Goal: Information Seeking & Learning: Learn about a topic

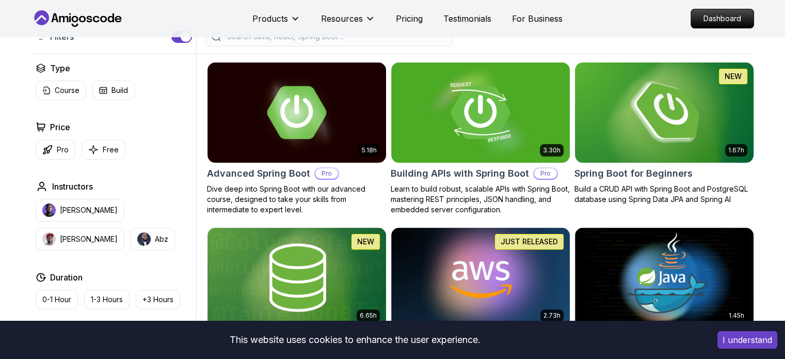
click at [668, 140] on img at bounding box center [664, 112] width 187 height 105
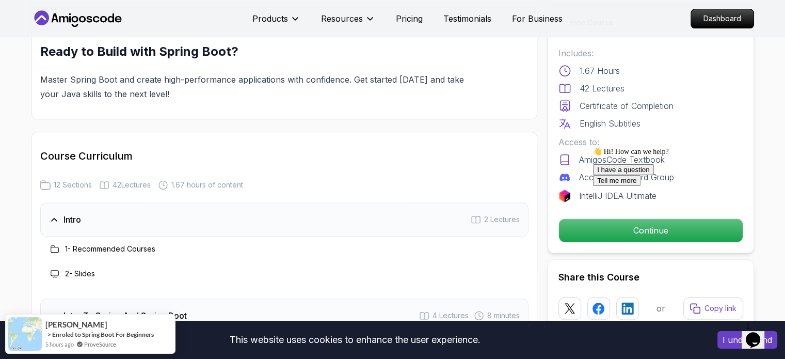
scroll to position [1181, 0]
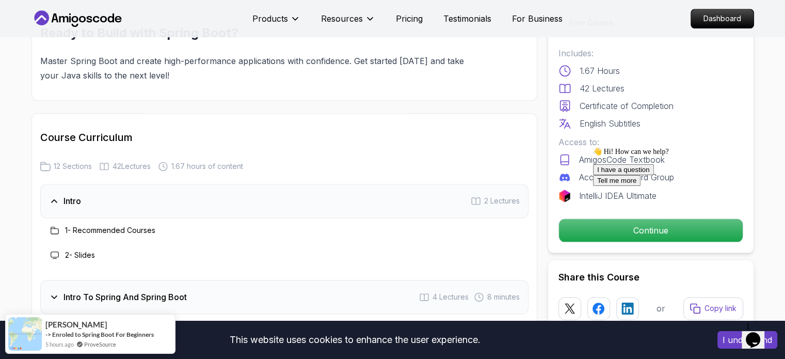
scroll to position [1323, 0]
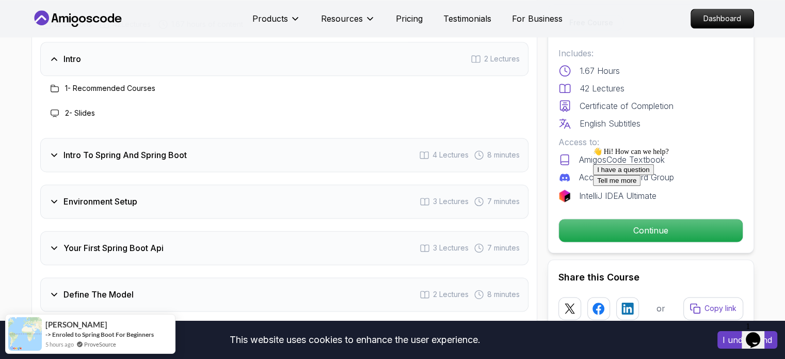
click at [102, 155] on div "Intro To Spring And Spring Boot 4 Lectures 8 minutes" at bounding box center [284, 155] width 489 height 34
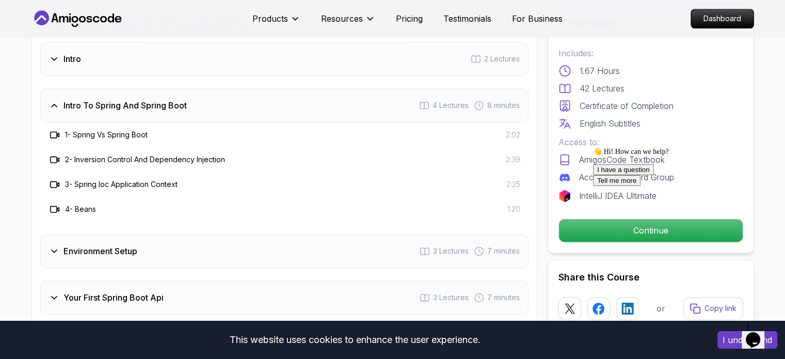
click at [89, 245] on h3 "Environment Setup" at bounding box center [101, 251] width 74 height 12
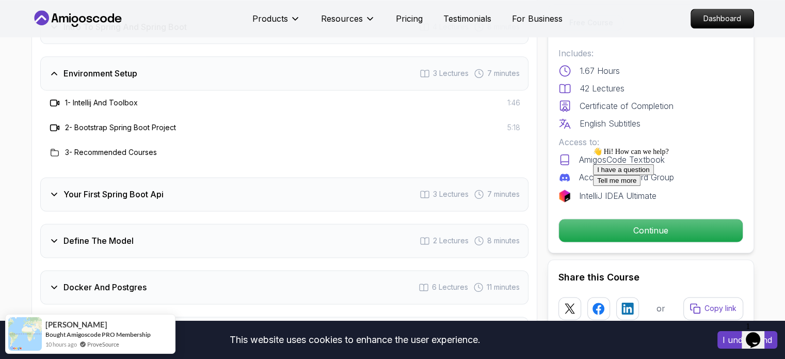
scroll to position [1402, 0]
click at [122, 187] on h3 "Your First Spring Boot Api" at bounding box center [114, 193] width 100 height 12
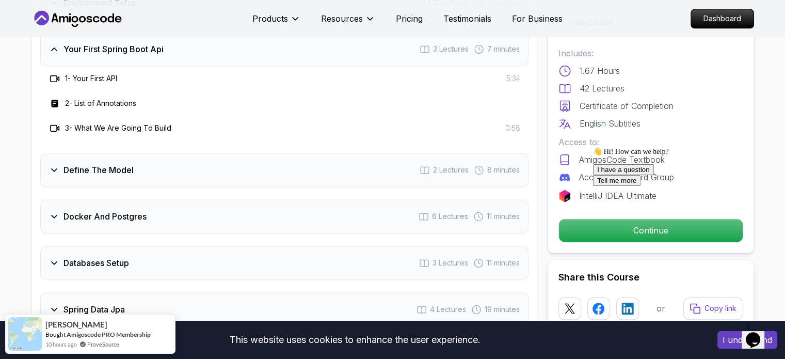
scroll to position [1475, 0]
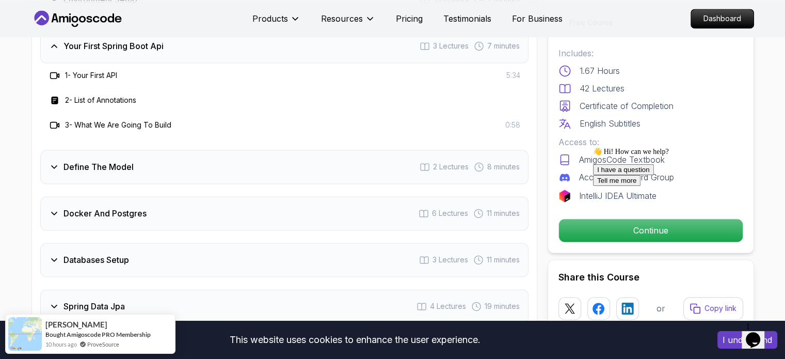
click at [114, 161] on h3 "Define The Model" at bounding box center [99, 167] width 70 height 12
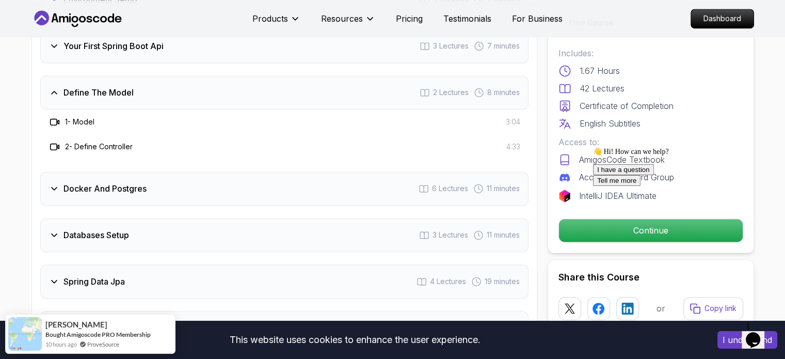
click at [102, 182] on h3 "Docker And Postgres" at bounding box center [105, 188] width 83 height 12
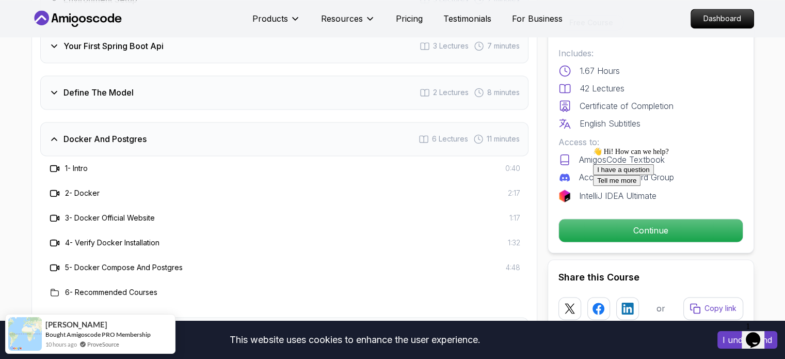
click at [162, 262] on h3 "5 - Docker Compose And Postgres" at bounding box center [124, 267] width 118 height 10
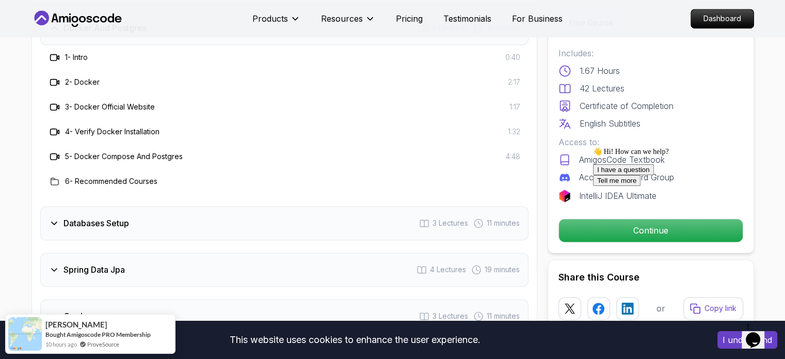
scroll to position [1587, 0]
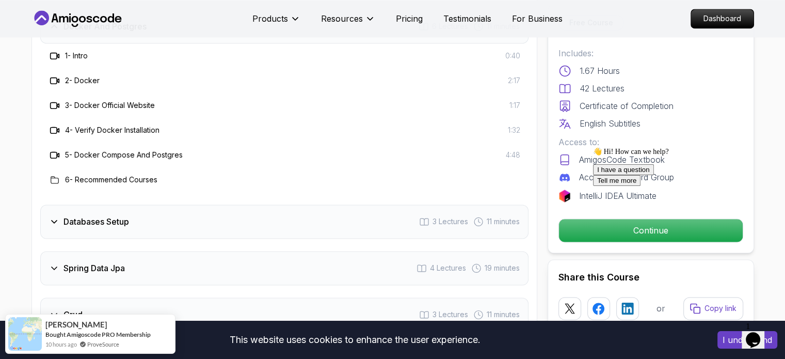
click at [106, 215] on h3 "Databases Setup" at bounding box center [97, 221] width 66 height 12
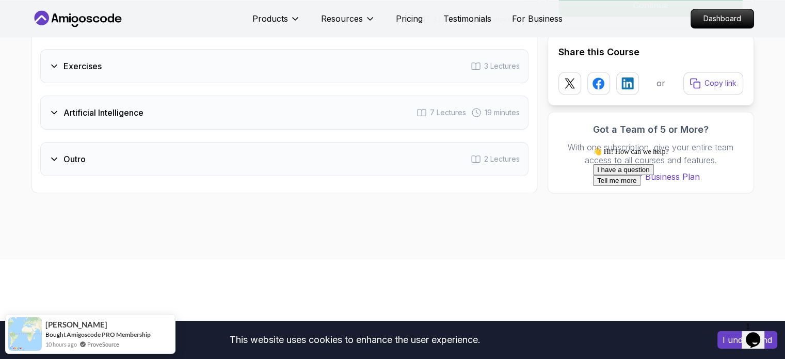
click at [54, 154] on icon at bounding box center [54, 159] width 10 height 10
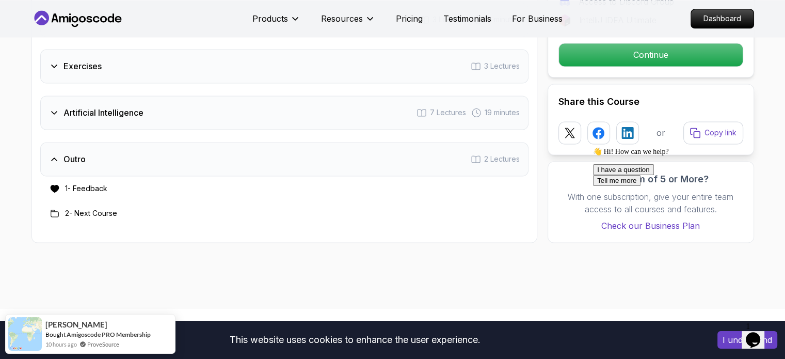
click at [80, 106] on h3 "Artificial Intelligence" at bounding box center [104, 112] width 80 height 12
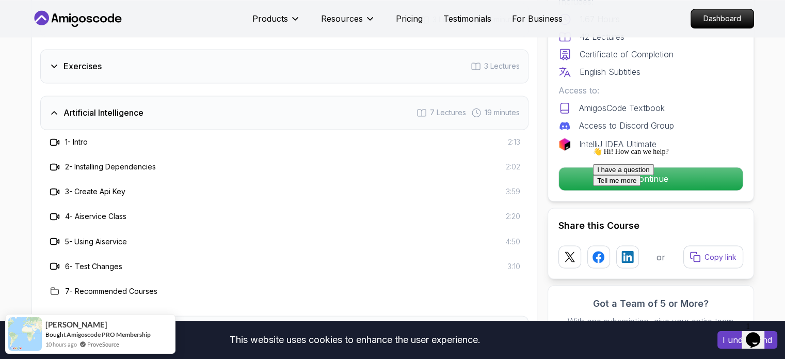
scroll to position [1708, 0]
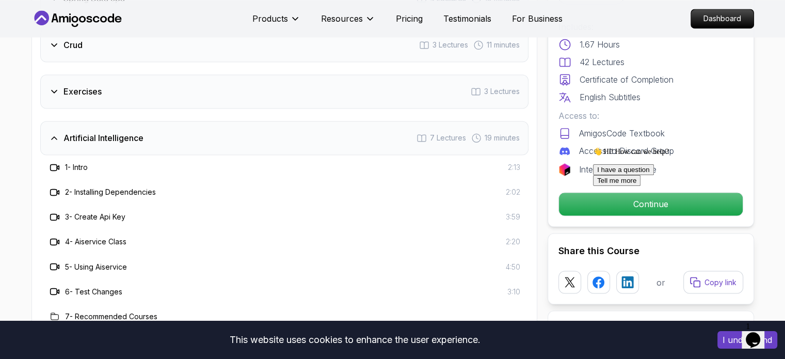
click at [80, 85] on h3 "Exercises" at bounding box center [83, 91] width 38 height 12
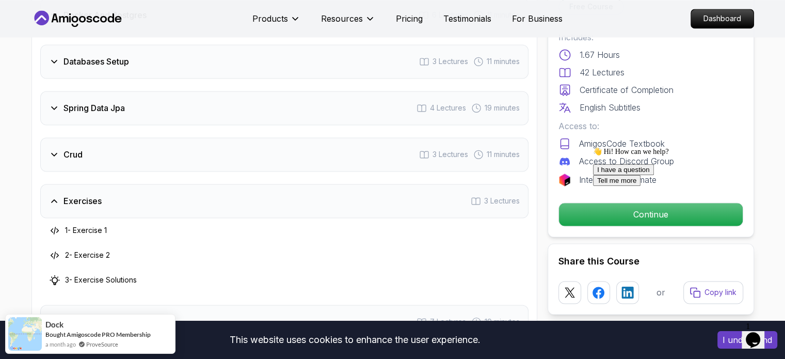
scroll to position [1594, 0]
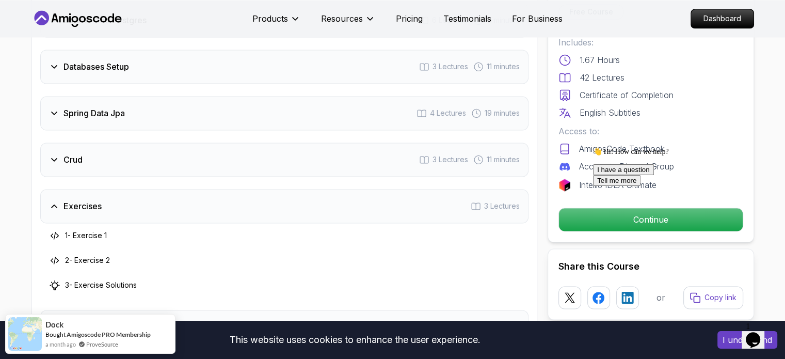
click at [62, 143] on div "Crud 3 Lectures 11 minutes" at bounding box center [284, 160] width 489 height 34
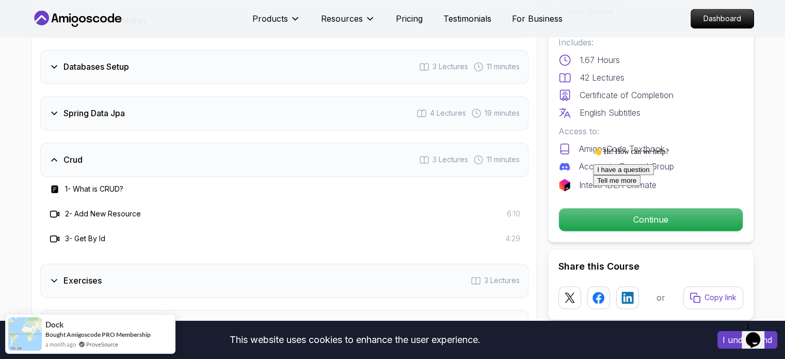
click at [91, 107] on h3 "Spring Data Jpa" at bounding box center [94, 113] width 61 height 12
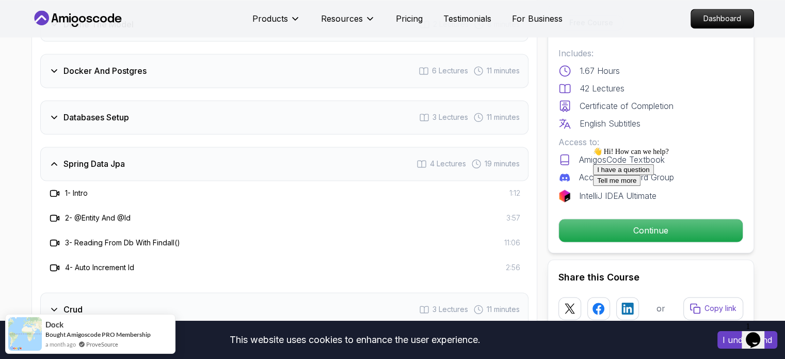
scroll to position [1536, 0]
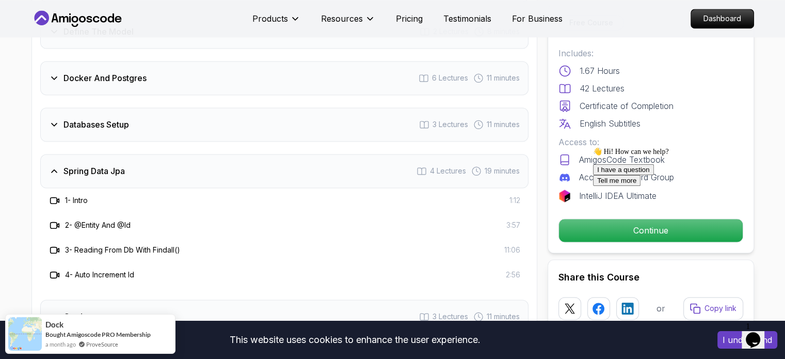
click at [90, 115] on div "Databases Setup 3 Lectures 11 minutes" at bounding box center [284, 124] width 489 height 34
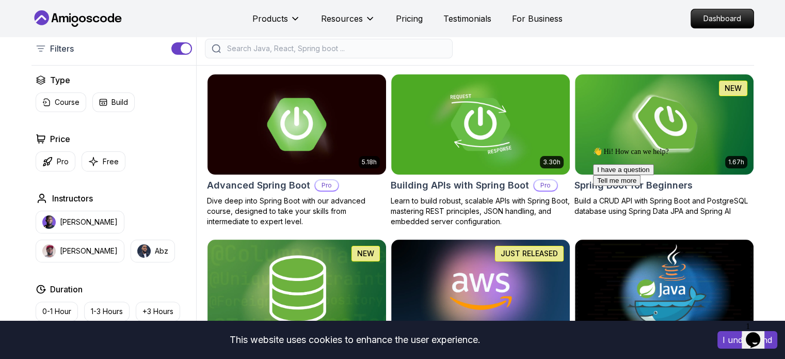
scroll to position [248, 0]
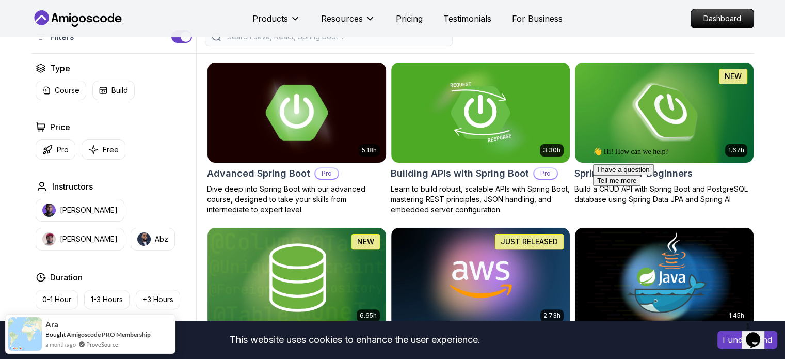
click at [236, 175] on h2 "Advanced Spring Boot" at bounding box center [258, 173] width 103 height 14
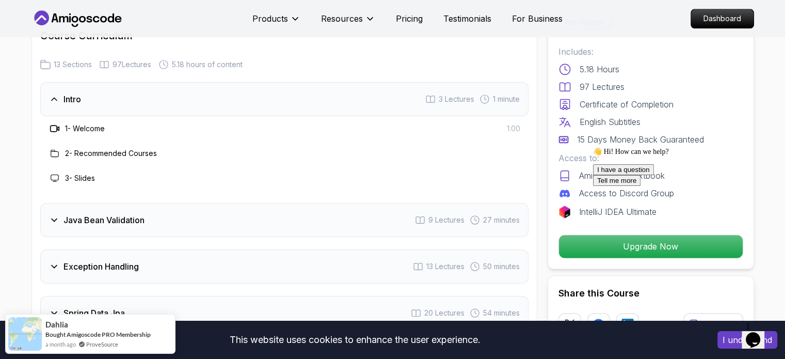
scroll to position [1383, 0]
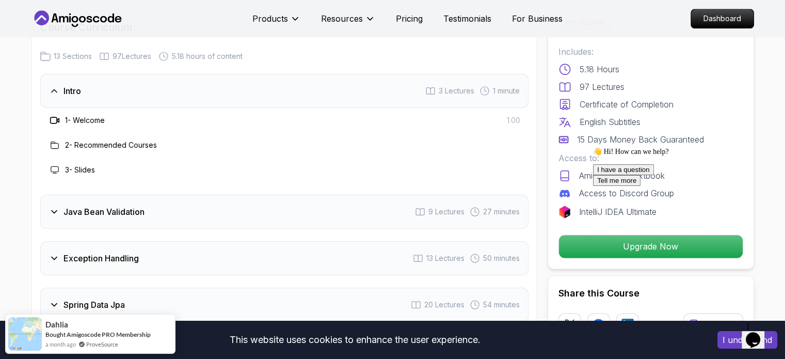
click at [139, 195] on div "Java Bean Validation 9 Lectures 27 minutes" at bounding box center [284, 212] width 489 height 34
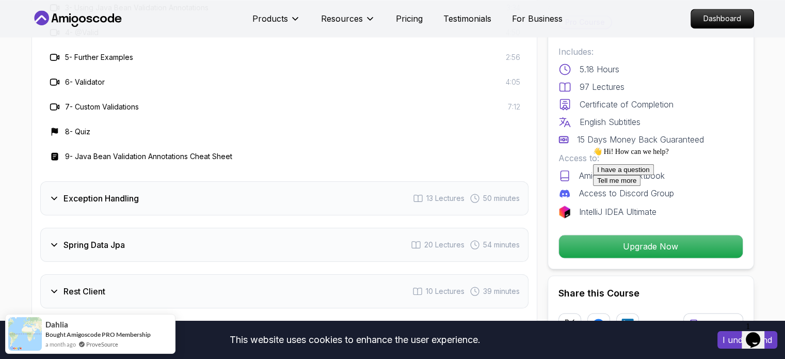
scroll to position [1593, 0]
click at [109, 192] on h3 "Exception Handling" at bounding box center [101, 198] width 75 height 12
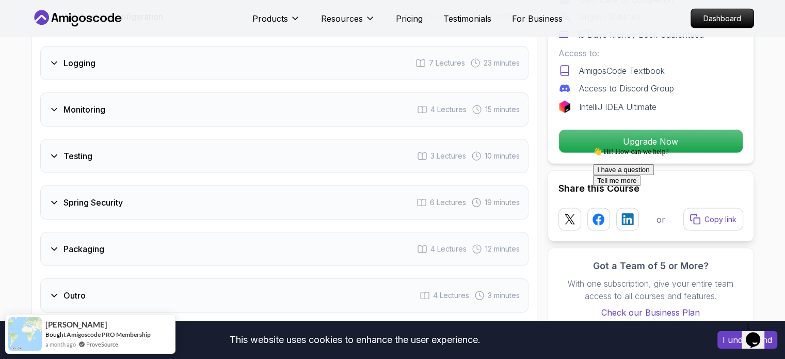
scroll to position [2057, 0]
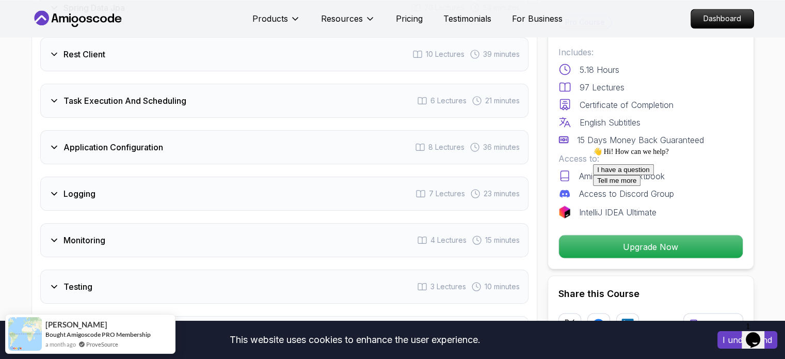
click at [97, 130] on div "Application Configuration 8 Lectures 36 minutes" at bounding box center [284, 147] width 489 height 34
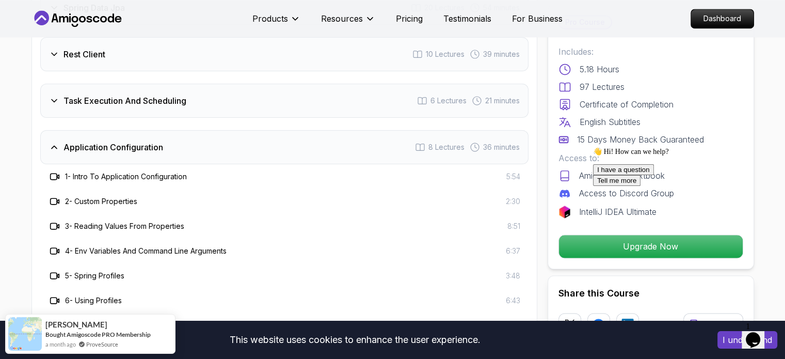
click at [103, 141] on h3 "Application Configuration" at bounding box center [114, 147] width 100 height 12
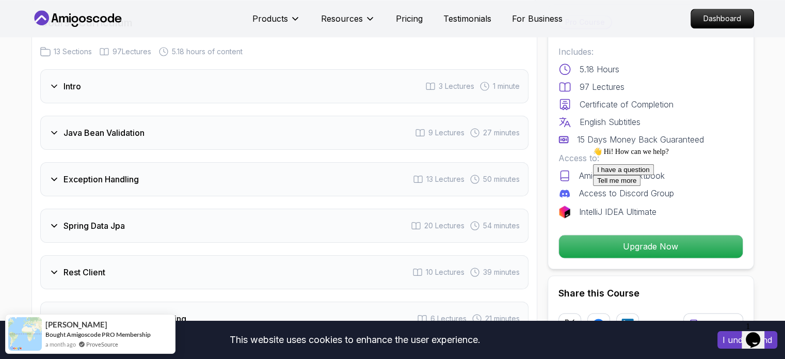
scroll to position [1388, 0]
click at [81, 212] on div "Spring Data Jpa 20 Lectures 54 minutes" at bounding box center [284, 226] width 489 height 34
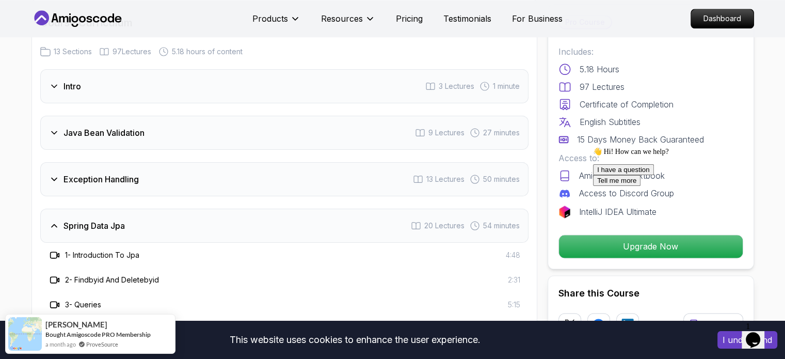
click at [70, 173] on h3 "Exception Handling" at bounding box center [101, 179] width 75 height 12
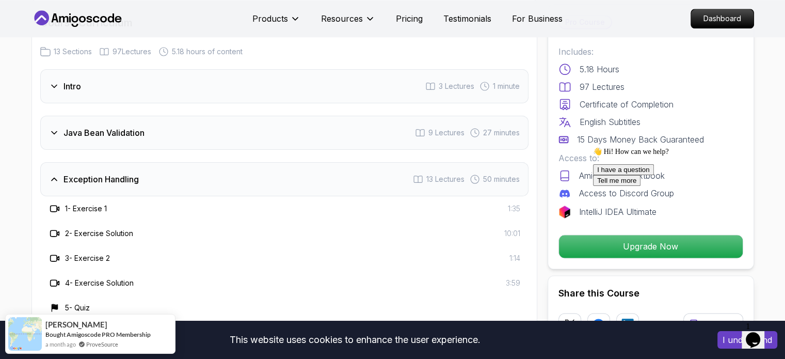
click at [81, 127] on h3 "Java Bean Validation" at bounding box center [104, 133] width 81 height 12
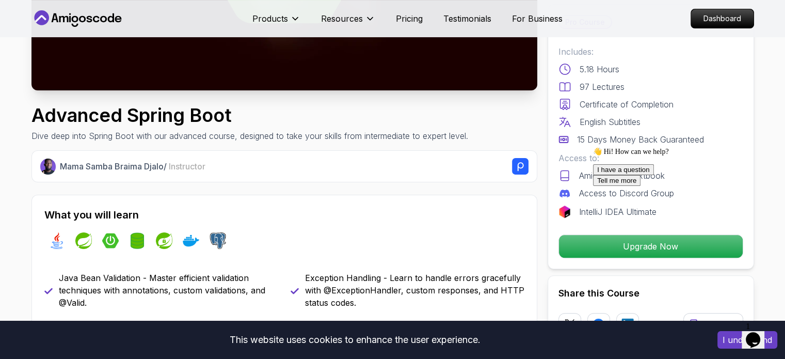
scroll to position [256, 0]
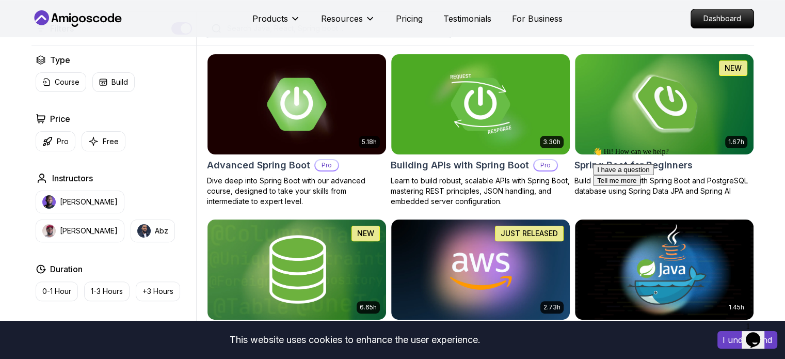
scroll to position [248, 0]
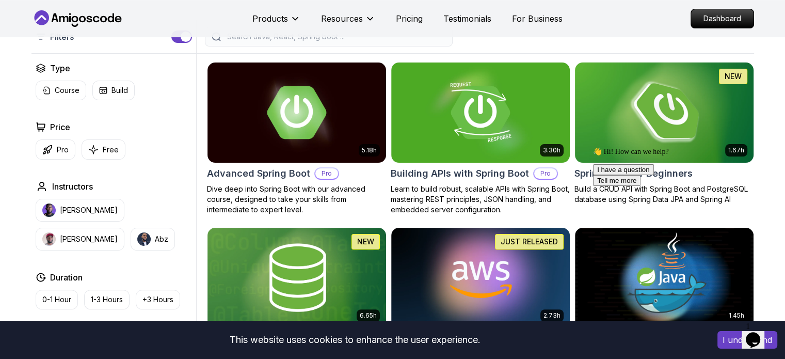
click at [587, 83] on img at bounding box center [664, 112] width 187 height 105
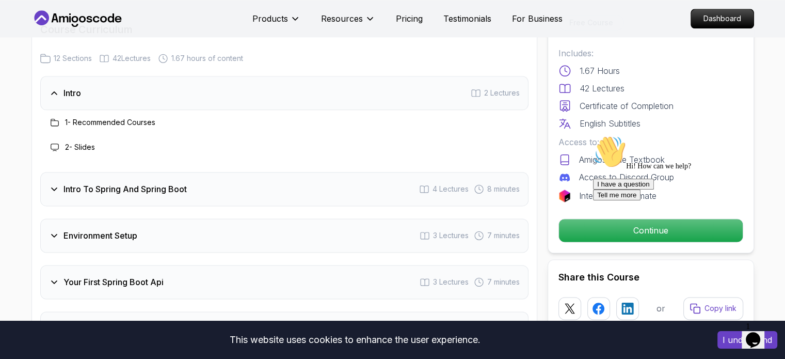
scroll to position [1332, 0]
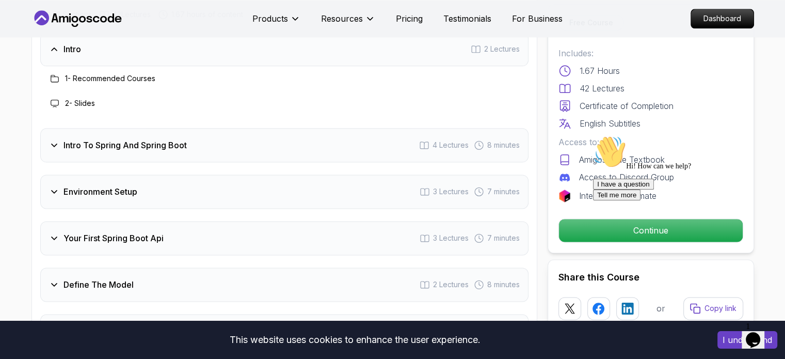
click at [145, 139] on h3 "Intro To Spring And Spring Boot" at bounding box center [125, 145] width 123 height 12
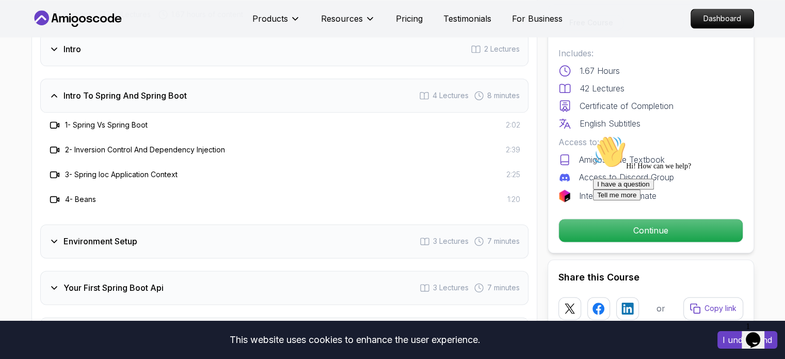
click at [136, 233] on div "Environment Setup 3 Lectures 7 minutes" at bounding box center [284, 241] width 489 height 34
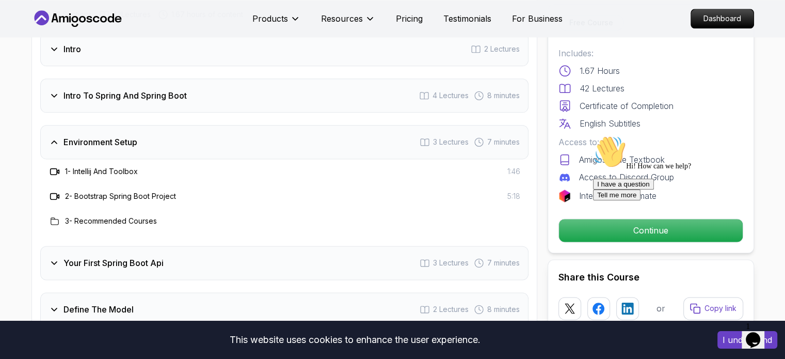
click at [134, 257] on h3 "Your First Spring Boot Api" at bounding box center [114, 263] width 100 height 12
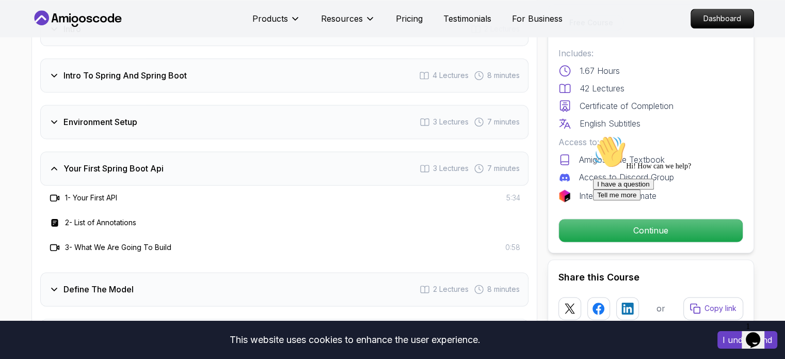
scroll to position [1355, 0]
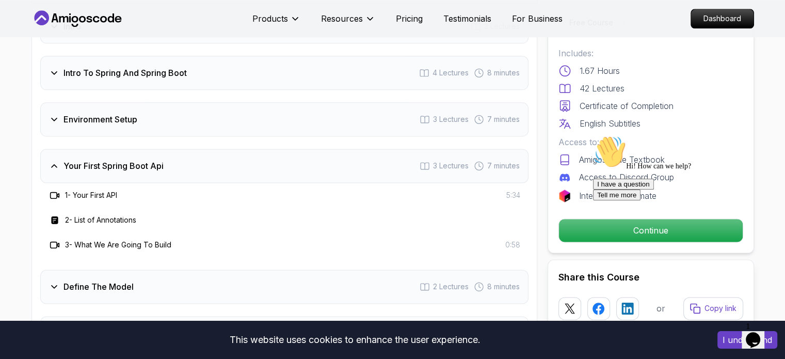
click at [194, 270] on div "Define The Model 2 Lectures 8 minutes" at bounding box center [284, 287] width 489 height 34
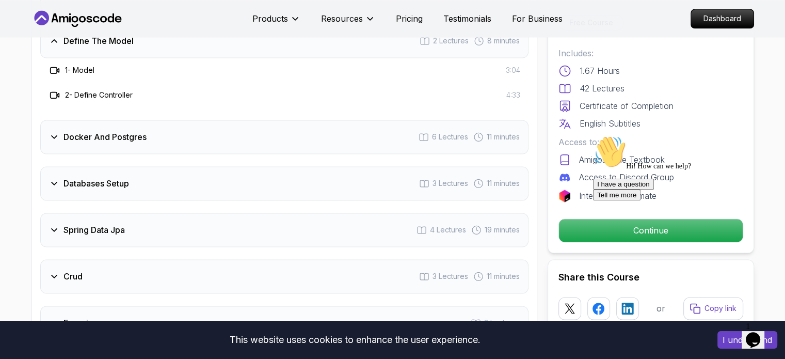
scroll to position [1529, 0]
click at [114, 130] on div "Docker And Postgres 6 Lectures 11 minutes" at bounding box center [284, 135] width 489 height 34
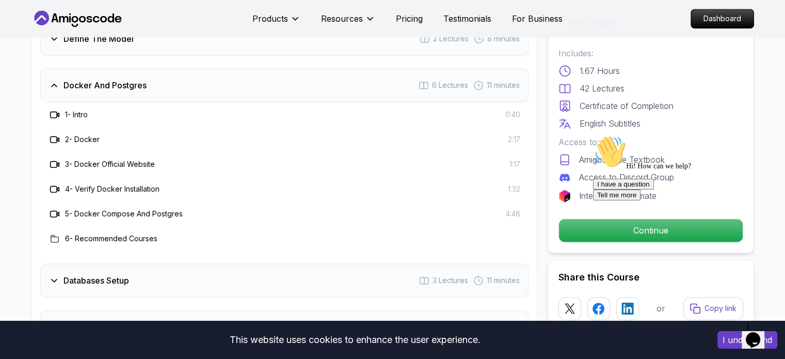
click at [114, 263] on div "Databases Setup 3 Lectures 11 minutes" at bounding box center [284, 280] width 489 height 34
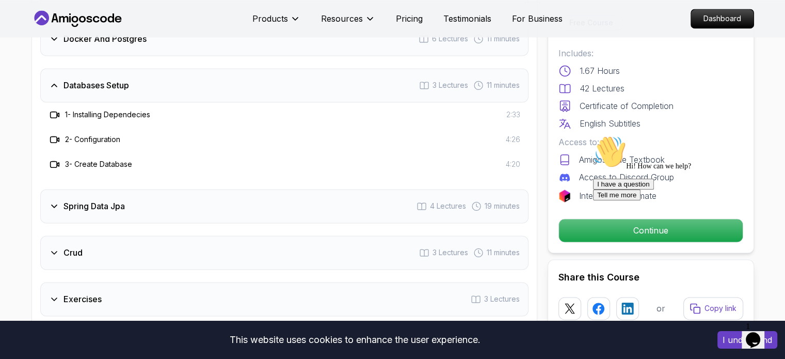
scroll to position [1576, 0]
click at [118, 197] on div "Spring Data Jpa 4 Lectures 19 minutes" at bounding box center [284, 205] width 489 height 34
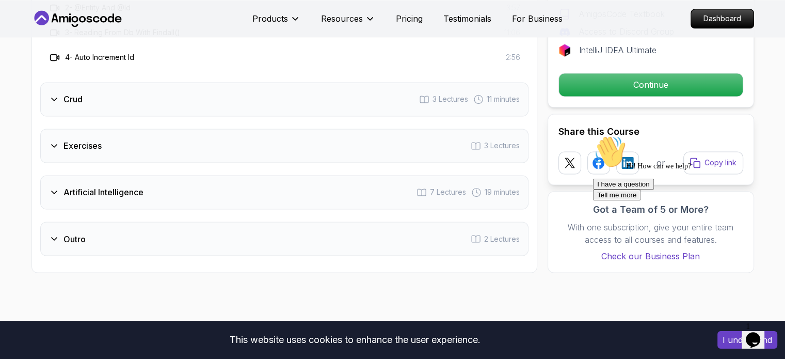
scroll to position [1755, 0]
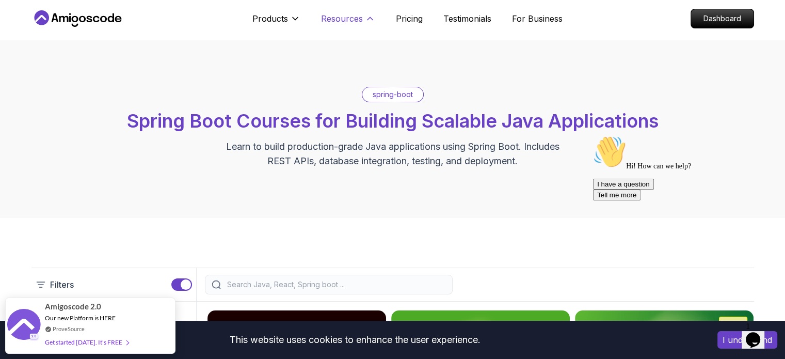
click at [349, 23] on p "Resources" at bounding box center [342, 18] width 42 height 12
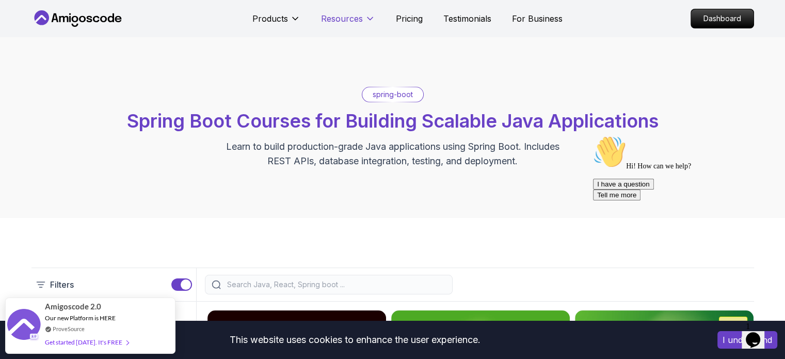
click at [349, 24] on p "Resources" at bounding box center [342, 18] width 42 height 12
click at [124, 20] on icon at bounding box center [78, 18] width 93 height 17
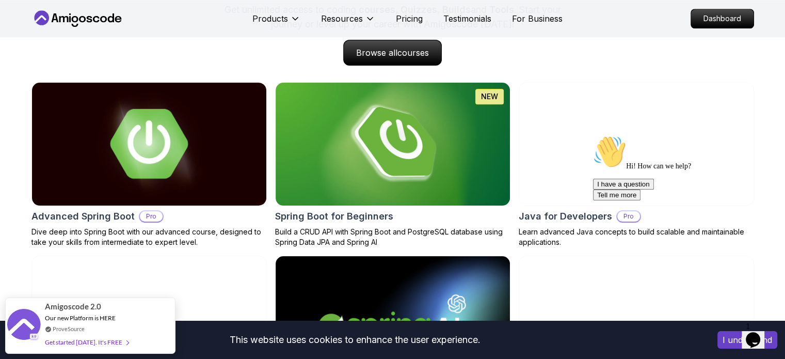
scroll to position [1008, 0]
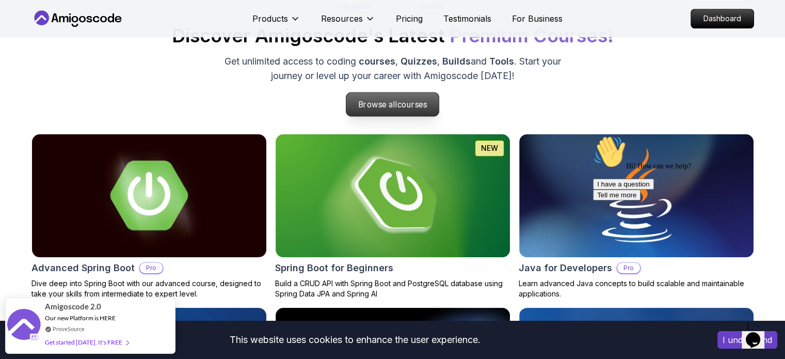
click at [371, 113] on p "Browse all courses" at bounding box center [393, 104] width 93 height 24
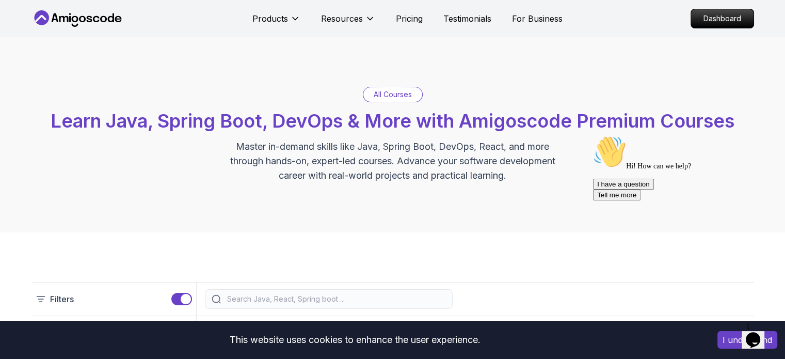
click at [277, 300] on input "search" at bounding box center [335, 299] width 221 height 10
type input "spring"
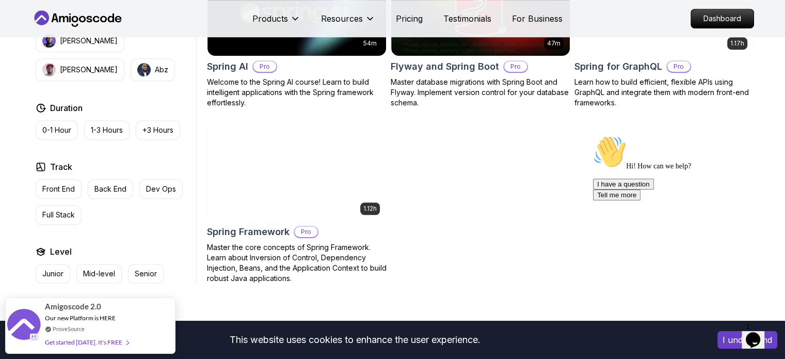
scroll to position [690, 0]
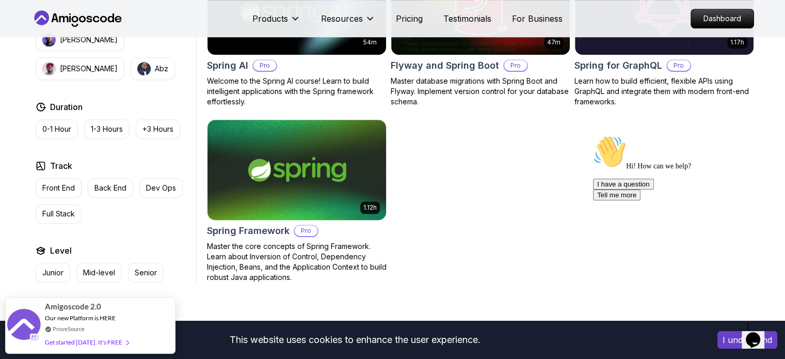
click at [261, 168] on img at bounding box center [296, 169] width 187 height 105
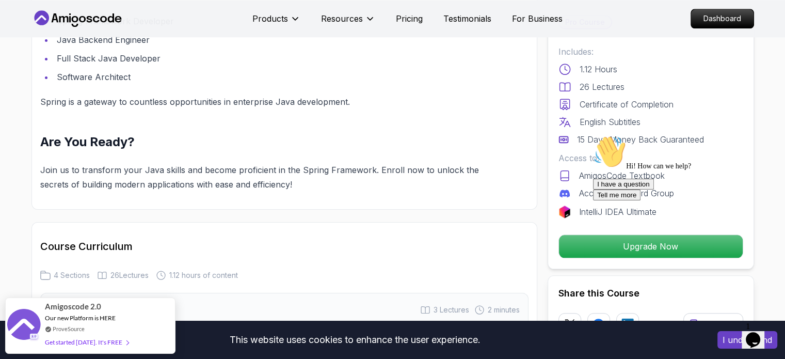
scroll to position [1363, 0]
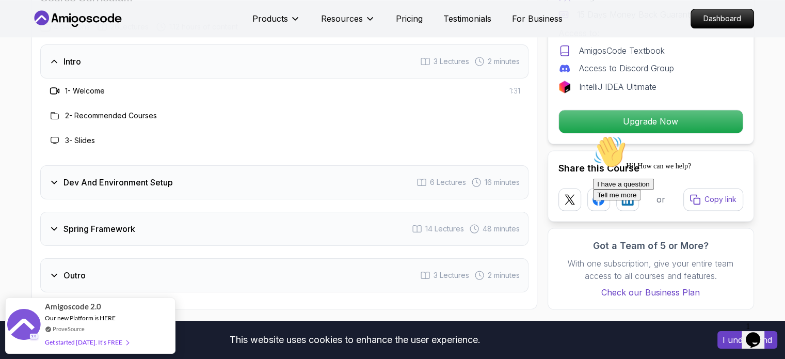
click at [157, 165] on div "Dev And Environment Setup 6 Lectures 16 minutes" at bounding box center [284, 182] width 489 height 34
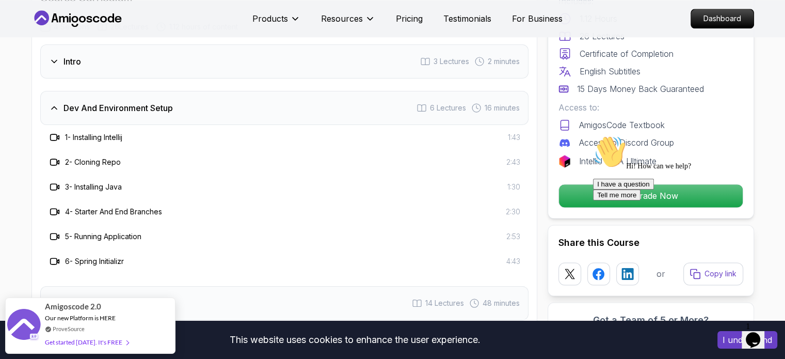
click at [93, 157] on h3 "2 - Cloning Repo" at bounding box center [93, 162] width 56 height 10
click at [121, 182] on h3 "3 - Installing Java" at bounding box center [93, 187] width 57 height 10
click at [119, 182] on h3 "3 - Installing Java" at bounding box center [93, 187] width 57 height 10
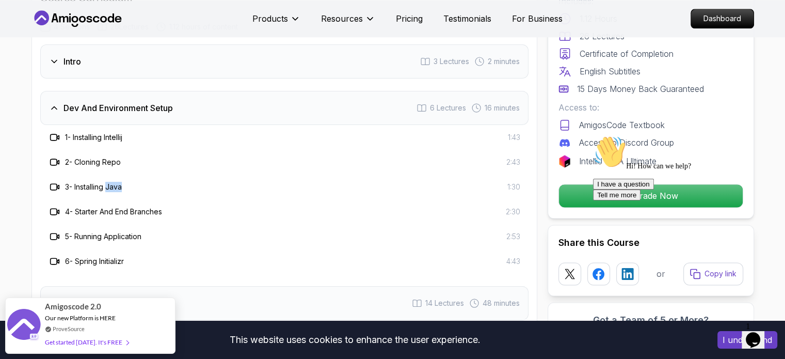
click at [119, 182] on h3 "3 - Installing Java" at bounding box center [93, 187] width 57 height 10
click at [143, 207] on h3 "4 - Starter And End Branches" at bounding box center [113, 212] width 97 height 10
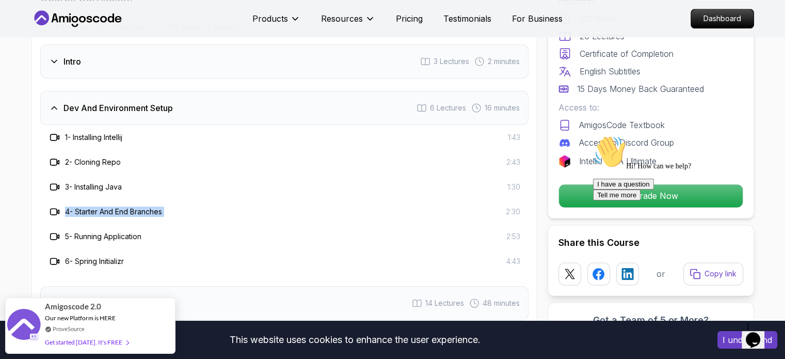
scroll to position [1504, 0]
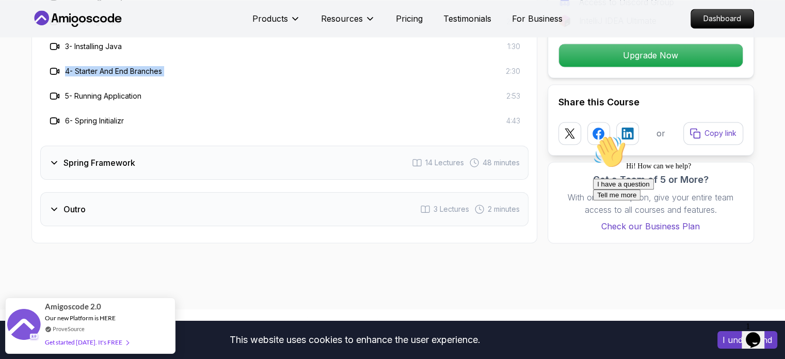
click at [67, 156] on h3 "Spring Framework" at bounding box center [100, 162] width 72 height 12
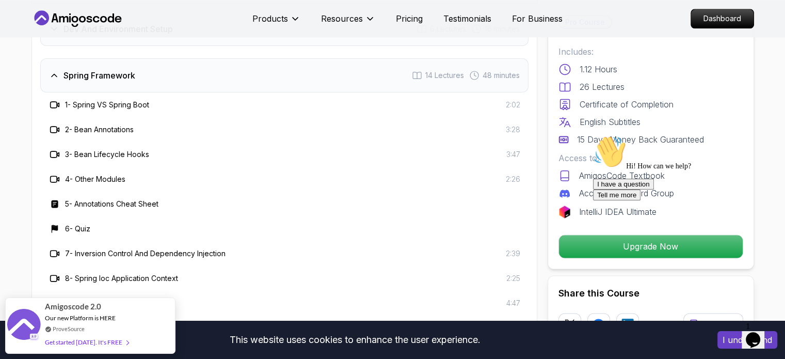
scroll to position [1442, 0]
click at [96, 100] on h3 "1 - Spring VS Spring Boot" at bounding box center [107, 105] width 84 height 10
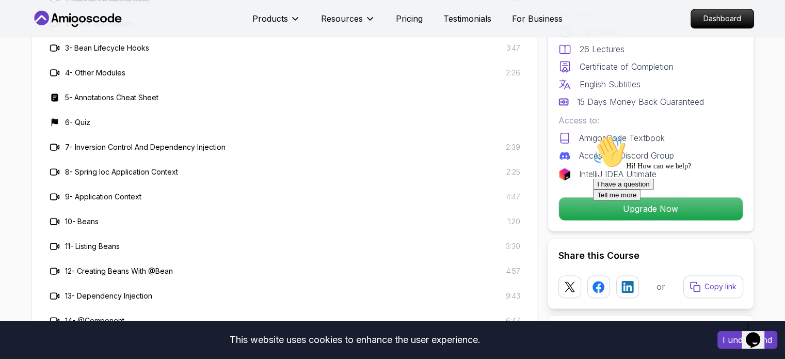
scroll to position [1549, 0]
click at [120, 140] on div "7 - Inversion Control And Dependency Injection" at bounding box center [137, 146] width 177 height 12
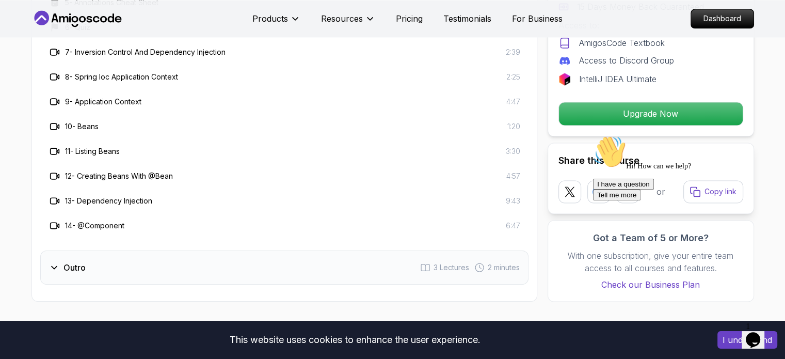
scroll to position [1644, 0]
click at [103, 258] on div "Outro 3 Lectures 2 minutes" at bounding box center [284, 267] width 489 height 34
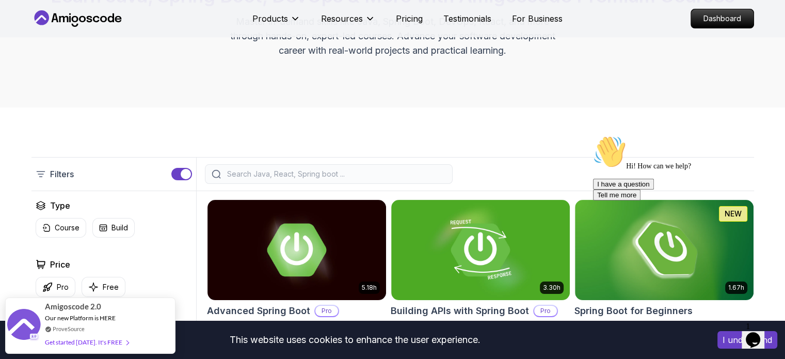
scroll to position [125, 0]
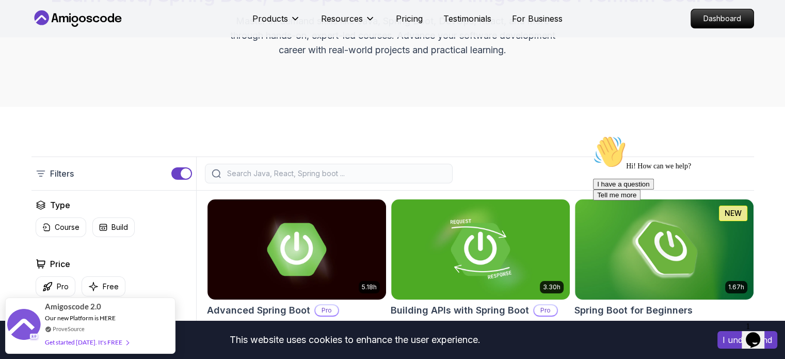
click at [310, 172] on input "search" at bounding box center [335, 173] width 221 height 10
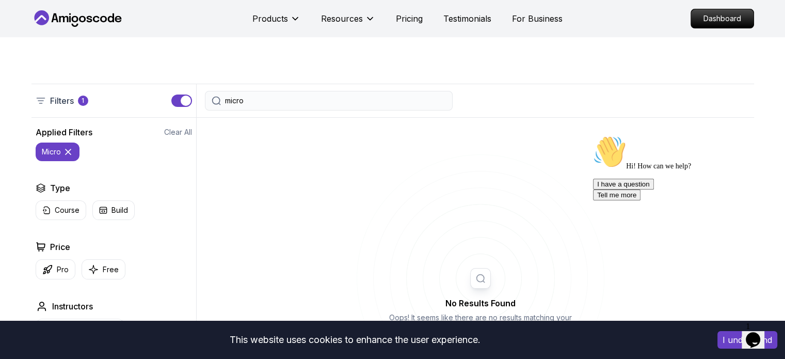
scroll to position [204, 0]
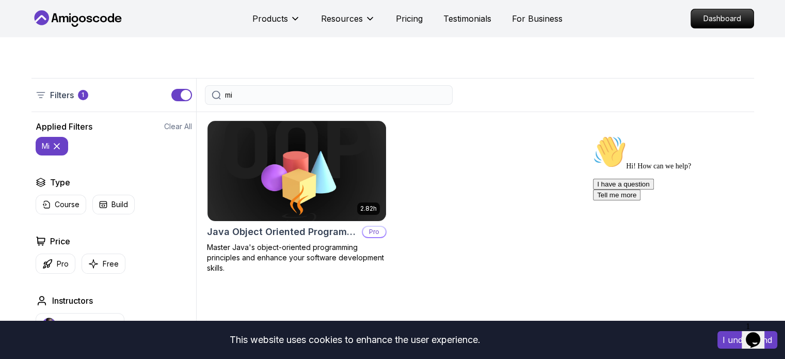
type input "m"
